Goal: Communication & Community: Answer question/provide support

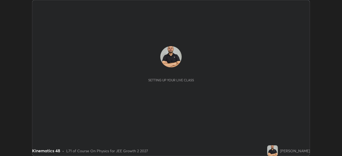
scroll to position [156, 341]
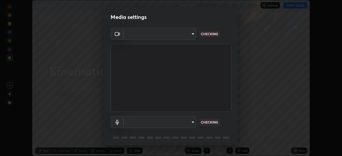
type input "7db3104c3122a209b332b64619111aa91615a24fb0de166504fa5909fce8eb30"
type input "communications"
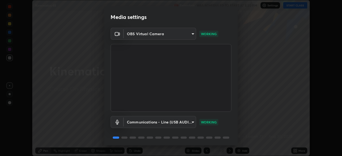
scroll to position [19, 0]
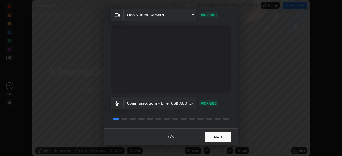
click at [219, 136] on button "Next" at bounding box center [217, 137] width 27 height 11
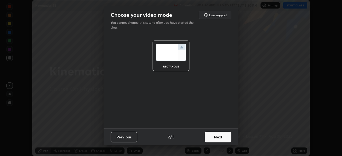
click at [218, 136] on button "Next" at bounding box center [217, 137] width 27 height 11
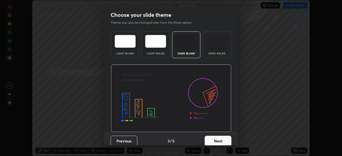
click at [217, 137] on button "Next" at bounding box center [217, 141] width 27 height 11
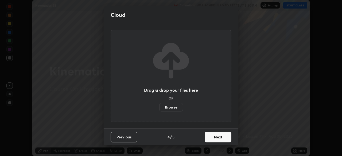
click at [218, 136] on button "Next" at bounding box center [217, 137] width 27 height 11
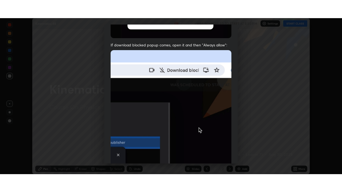
scroll to position [128, 0]
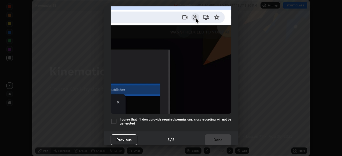
click at [112, 119] on div at bounding box center [114, 121] width 6 height 6
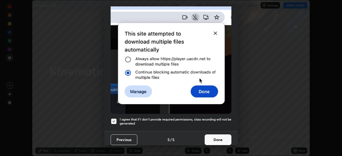
click at [213, 137] on button "Done" at bounding box center [217, 140] width 27 height 11
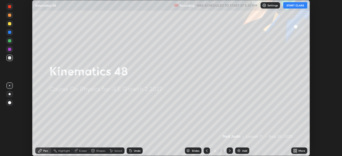
click at [295, 6] on button "START CLASS" at bounding box center [295, 5] width 24 height 6
click at [239, 149] on img at bounding box center [239, 151] width 4 height 4
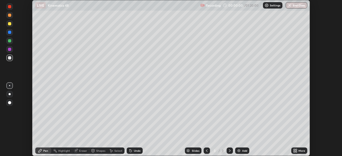
click at [296, 149] on icon at bounding box center [295, 149] width 1 height 1
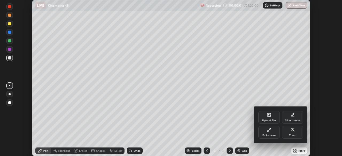
click at [263, 131] on div "Full screen" at bounding box center [268, 132] width 21 height 13
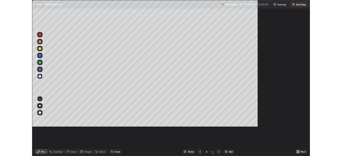
scroll to position [192, 342]
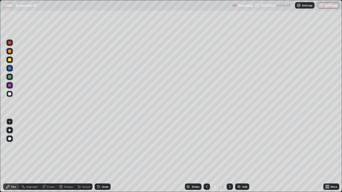
click at [328, 156] on icon at bounding box center [327, 185] width 1 height 1
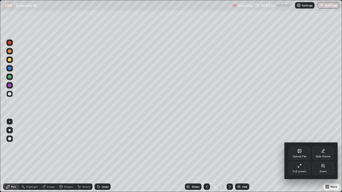
click at [294, 156] on div "Full screen" at bounding box center [299, 168] width 21 height 13
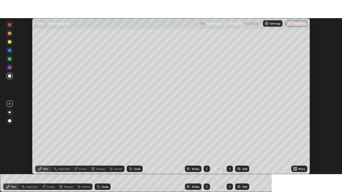
scroll to position [26538, 26353]
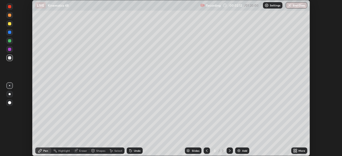
click at [297, 152] on icon at bounding box center [295, 151] width 4 height 4
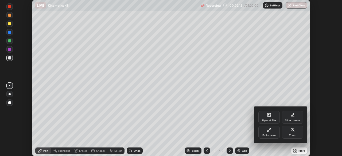
click at [273, 132] on div "Full screen" at bounding box center [268, 132] width 21 height 13
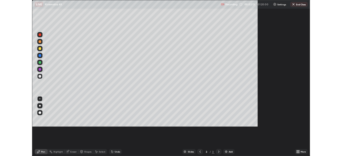
scroll to position [192, 342]
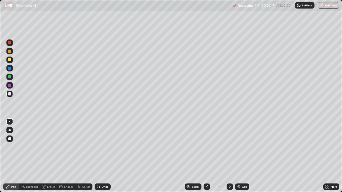
click at [9, 129] on div at bounding box center [10, 130] width 2 height 2
click at [11, 60] on div at bounding box center [9, 59] width 3 height 3
click at [66, 156] on div "Shapes" at bounding box center [68, 187] width 9 height 3
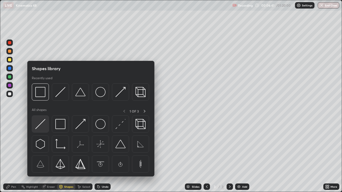
click at [44, 123] on img at bounding box center [40, 124] width 10 height 10
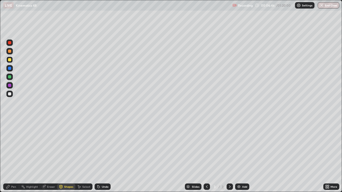
click at [68, 156] on div "Shapes" at bounding box center [68, 187] width 9 height 3
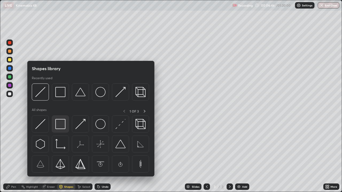
click at [60, 122] on img at bounding box center [60, 124] width 10 height 10
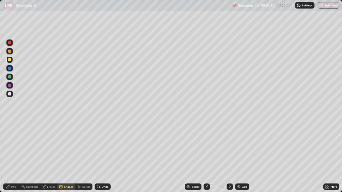
click at [10, 96] on div at bounding box center [9, 94] width 6 height 6
click at [102, 156] on div "Undo" at bounding box center [105, 187] width 7 height 3
click at [11, 156] on div "Pen" at bounding box center [13, 187] width 5 height 3
click at [101, 156] on div "Undo" at bounding box center [102, 187] width 16 height 6
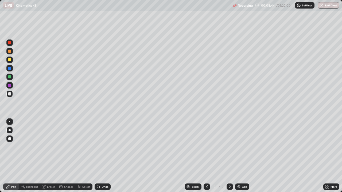
click at [9, 62] on div at bounding box center [9, 60] width 6 height 6
click at [10, 83] on div at bounding box center [9, 85] width 6 height 6
click at [9, 85] on div at bounding box center [9, 85] width 3 height 3
click at [49, 156] on div "Eraser" at bounding box center [51, 187] width 8 height 3
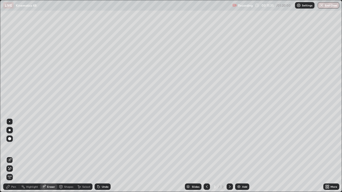
click at [16, 156] on div "Pen" at bounding box center [11, 187] width 16 height 6
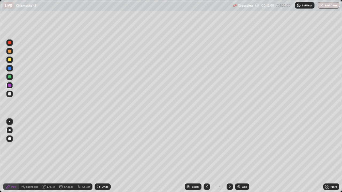
click at [9, 62] on div at bounding box center [9, 60] width 6 height 6
click at [9, 60] on div at bounding box center [9, 59] width 3 height 3
click at [9, 41] on div at bounding box center [9, 42] width 3 height 3
click at [241, 156] on div "Add" at bounding box center [242, 187] width 14 height 6
click at [7, 59] on div at bounding box center [9, 60] width 6 height 6
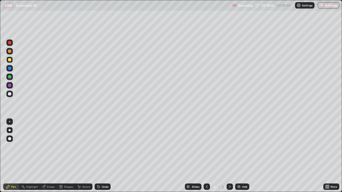
click at [9, 60] on div at bounding box center [9, 59] width 3 height 3
click at [204, 156] on icon at bounding box center [206, 187] width 4 height 4
click at [229, 156] on icon at bounding box center [229, 187] width 4 height 4
click at [207, 156] on icon at bounding box center [206, 187] width 4 height 4
click at [228, 156] on div at bounding box center [229, 187] width 6 height 6
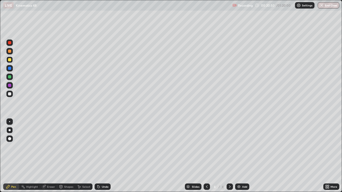
click at [9, 94] on div at bounding box center [9, 93] width 3 height 3
click at [203, 156] on div at bounding box center [206, 187] width 6 height 6
click at [227, 156] on icon at bounding box center [229, 187] width 4 height 4
click at [9, 58] on div at bounding box center [9, 59] width 3 height 3
click at [206, 156] on icon at bounding box center [207, 187] width 2 height 3
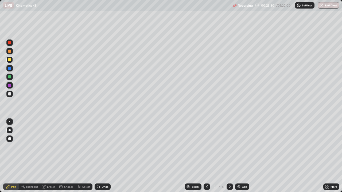
click at [229, 156] on icon at bounding box center [229, 187] width 4 height 4
click at [205, 156] on div at bounding box center [206, 187] width 6 height 6
click at [10, 76] on div at bounding box center [9, 76] width 3 height 3
click at [229, 156] on icon at bounding box center [229, 187] width 4 height 4
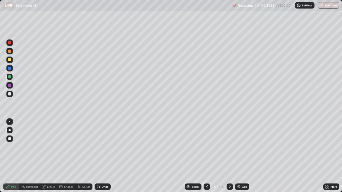
click at [8, 60] on div at bounding box center [9, 59] width 3 height 3
click at [10, 94] on div at bounding box center [9, 93] width 3 height 3
click at [229, 156] on icon at bounding box center [229, 187] width 4 height 4
click at [241, 156] on div "Add" at bounding box center [242, 187] width 14 height 6
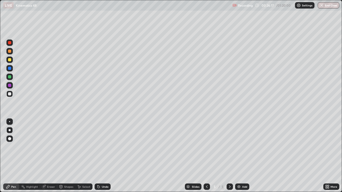
click at [10, 61] on div at bounding box center [9, 59] width 3 height 3
click at [241, 156] on div "Add" at bounding box center [242, 187] width 14 height 6
click at [102, 156] on div "Undo" at bounding box center [105, 187] width 7 height 3
click at [104, 156] on div "Undo" at bounding box center [105, 187] width 7 height 3
click at [46, 156] on div "Eraser" at bounding box center [48, 187] width 17 height 6
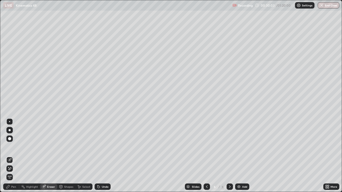
click at [13, 156] on div "Pen" at bounding box center [13, 187] width 5 height 3
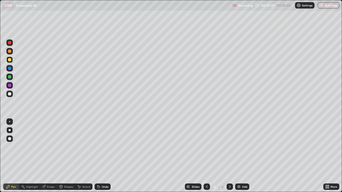
click at [98, 156] on icon at bounding box center [98, 187] width 2 height 2
click at [11, 96] on div at bounding box center [9, 94] width 6 height 6
click at [9, 94] on div at bounding box center [9, 93] width 3 height 3
click at [97, 156] on icon at bounding box center [98, 187] width 2 height 2
click at [9, 58] on div at bounding box center [9, 60] width 6 height 6
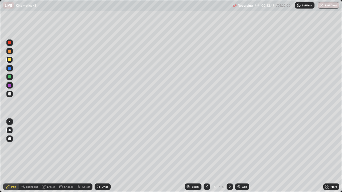
click at [8, 41] on div at bounding box center [9, 43] width 6 height 6
click at [10, 77] on div at bounding box center [9, 76] width 3 height 3
click at [8, 61] on div at bounding box center [9, 60] width 6 height 6
click at [10, 43] on div at bounding box center [9, 42] width 3 height 3
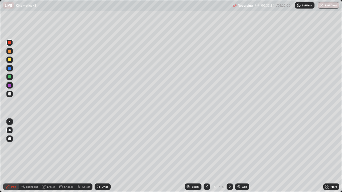
click at [9, 60] on div at bounding box center [9, 59] width 3 height 3
click at [8, 59] on div at bounding box center [9, 59] width 3 height 3
click at [243, 156] on div "Add" at bounding box center [244, 187] width 5 height 3
click at [10, 43] on div at bounding box center [9, 42] width 3 height 3
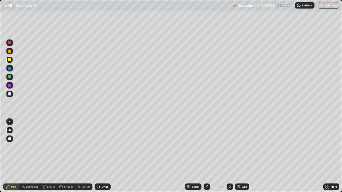
click at [10, 43] on div at bounding box center [9, 42] width 3 height 3
click at [10, 94] on div at bounding box center [9, 93] width 3 height 3
click at [241, 156] on div "Add" at bounding box center [242, 187] width 14 height 6
click at [10, 61] on div at bounding box center [9, 59] width 3 height 3
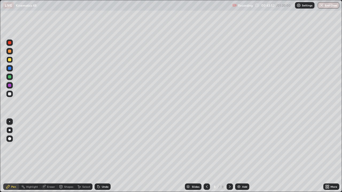
click at [107, 156] on div "Undo" at bounding box center [105, 187] width 7 height 3
click at [104, 156] on div "Undo" at bounding box center [105, 187] width 7 height 3
click at [9, 60] on div at bounding box center [9, 59] width 3 height 3
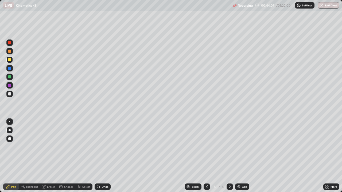
click at [10, 85] on div at bounding box center [9, 85] width 3 height 3
click at [9, 88] on div at bounding box center [9, 85] width 6 height 6
click at [9, 94] on div at bounding box center [9, 93] width 3 height 3
click at [107, 156] on div "Undo" at bounding box center [105, 187] width 7 height 3
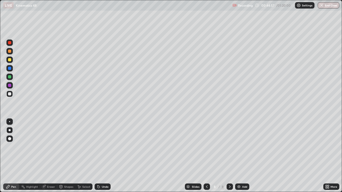
click at [103, 156] on div "Undo" at bounding box center [102, 187] width 16 height 6
click at [97, 156] on icon at bounding box center [98, 187] width 2 height 2
click at [100, 156] on div "Undo" at bounding box center [102, 187] width 16 height 6
click at [50, 156] on div "Eraser" at bounding box center [51, 187] width 8 height 3
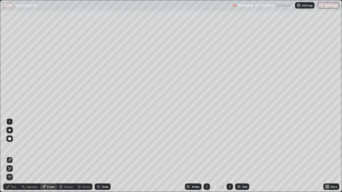
click at [11, 156] on div "Pen" at bounding box center [11, 187] width 16 height 6
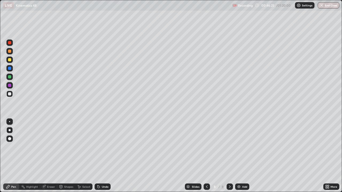
click at [49, 156] on div "Eraser" at bounding box center [51, 187] width 8 height 3
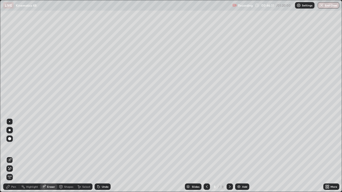
click at [11, 156] on div "Pen" at bounding box center [13, 187] width 5 height 3
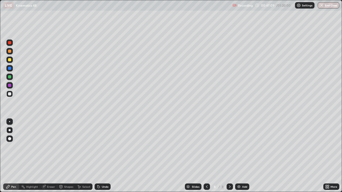
click at [46, 156] on div "Eraser" at bounding box center [48, 187] width 17 height 6
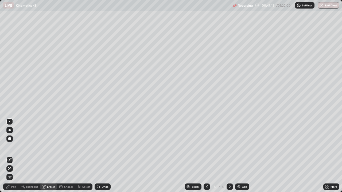
click at [6, 156] on div "Pen" at bounding box center [11, 187] width 16 height 6
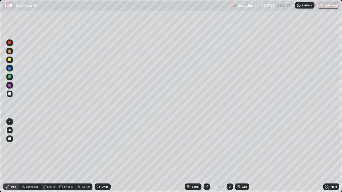
click at [96, 156] on icon at bounding box center [98, 187] width 4 height 4
click at [102, 156] on div "Undo" at bounding box center [105, 187] width 7 height 3
click at [242, 156] on div "Add" at bounding box center [244, 187] width 5 height 3
click at [7, 60] on div at bounding box center [9, 60] width 6 height 6
click at [9, 43] on div at bounding box center [9, 42] width 3 height 3
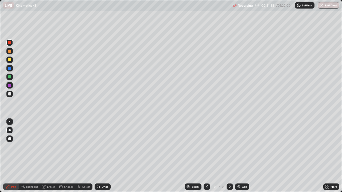
click at [102, 156] on div "Undo" at bounding box center [105, 187] width 7 height 3
click at [100, 156] on div "Undo" at bounding box center [102, 187] width 16 height 6
click at [9, 93] on div at bounding box center [9, 93] width 3 height 3
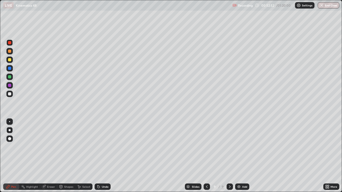
click at [9, 93] on div at bounding box center [9, 93] width 3 height 3
click at [7, 59] on div at bounding box center [9, 60] width 6 height 6
click at [237, 156] on img at bounding box center [239, 187] width 4 height 4
click at [99, 156] on icon at bounding box center [98, 187] width 4 height 4
click at [101, 156] on div "Undo" at bounding box center [102, 187] width 16 height 6
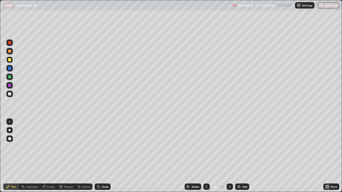
click at [102, 156] on div "Undo" at bounding box center [105, 187] width 7 height 3
click at [10, 77] on div at bounding box center [9, 76] width 3 height 3
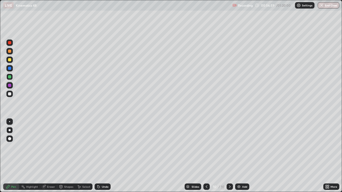
click at [50, 156] on div "Eraser" at bounding box center [51, 187] width 8 height 3
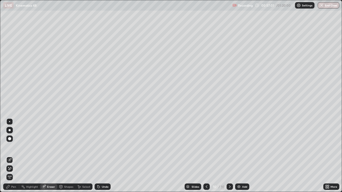
click at [14, 156] on div "Pen" at bounding box center [13, 187] width 5 height 3
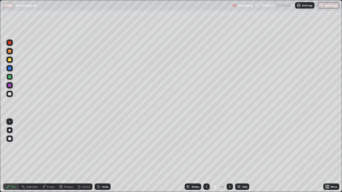
click at [240, 156] on img at bounding box center [239, 187] width 4 height 4
click at [9, 59] on div at bounding box center [9, 59] width 3 height 3
click at [11, 77] on div at bounding box center [9, 76] width 3 height 3
click at [10, 76] on div at bounding box center [9, 76] width 3 height 3
click at [11, 41] on div at bounding box center [9, 43] width 6 height 6
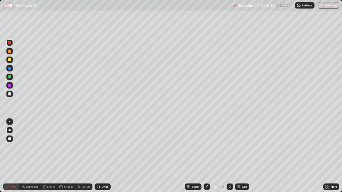
click at [10, 42] on div at bounding box center [9, 42] width 3 height 3
click at [8, 61] on div at bounding box center [9, 59] width 3 height 3
click at [96, 156] on icon at bounding box center [98, 187] width 4 height 4
click at [324, 7] on button "End Class" at bounding box center [328, 5] width 22 height 6
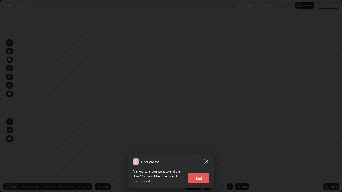
click at [199, 156] on button "End" at bounding box center [198, 178] width 21 height 11
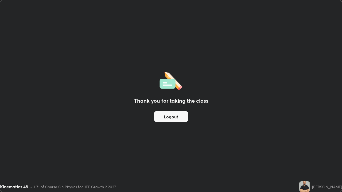
click at [174, 116] on button "Logout" at bounding box center [171, 116] width 34 height 11
click at [175, 118] on button "Logout" at bounding box center [171, 116] width 34 height 11
click at [177, 114] on button "Logout" at bounding box center [171, 116] width 34 height 11
click at [176, 116] on button "Logout" at bounding box center [171, 116] width 34 height 11
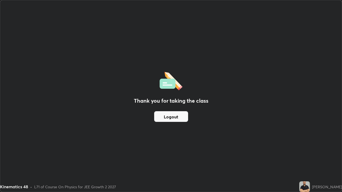
click at [176, 116] on button "Logout" at bounding box center [171, 116] width 34 height 11
click at [44, 156] on div "Thank you for taking the class Logout" at bounding box center [170, 96] width 341 height 192
click at [173, 120] on button "Logout" at bounding box center [171, 116] width 34 height 11
click at [167, 118] on button "Logout" at bounding box center [171, 116] width 34 height 11
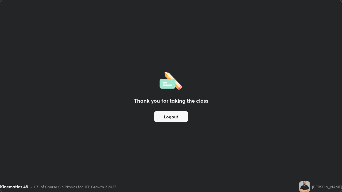
click at [167, 118] on button "Logout" at bounding box center [171, 116] width 34 height 11
click at [81, 124] on div "Thank you for taking the class Logout" at bounding box center [170, 96] width 341 height 192
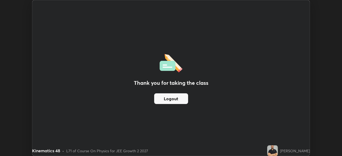
scroll to position [26538, 26353]
